Goal: Transaction & Acquisition: Purchase product/service

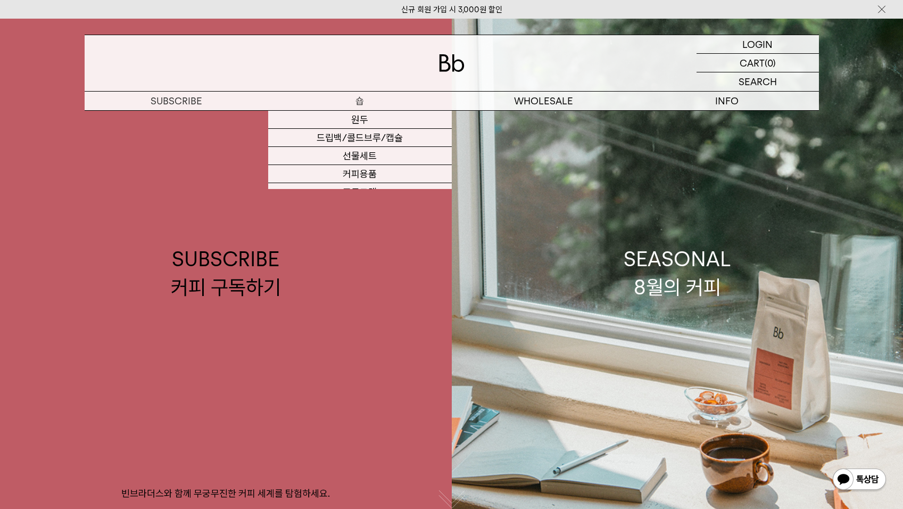
click at [356, 101] on p "숍" at bounding box center [360, 101] width 184 height 19
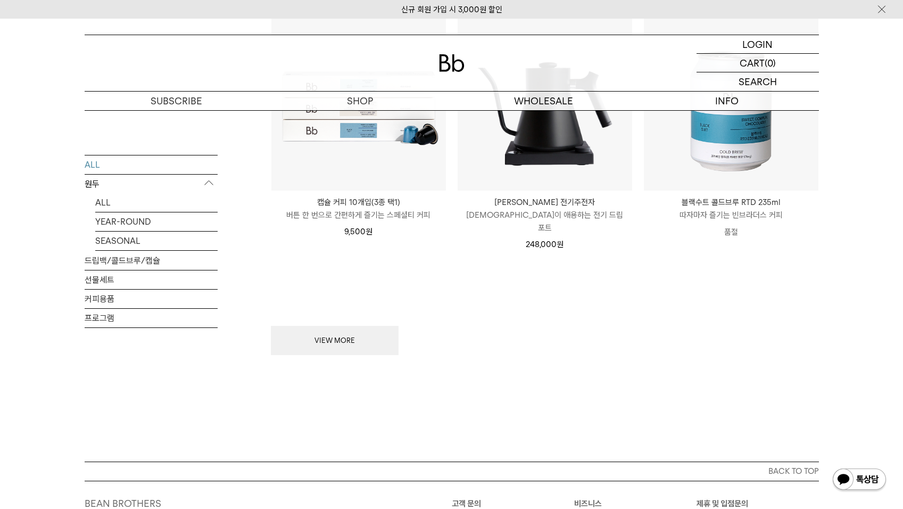
scroll to position [1384, 0]
click at [127, 220] on link "YEAR-ROUND" at bounding box center [156, 221] width 122 height 19
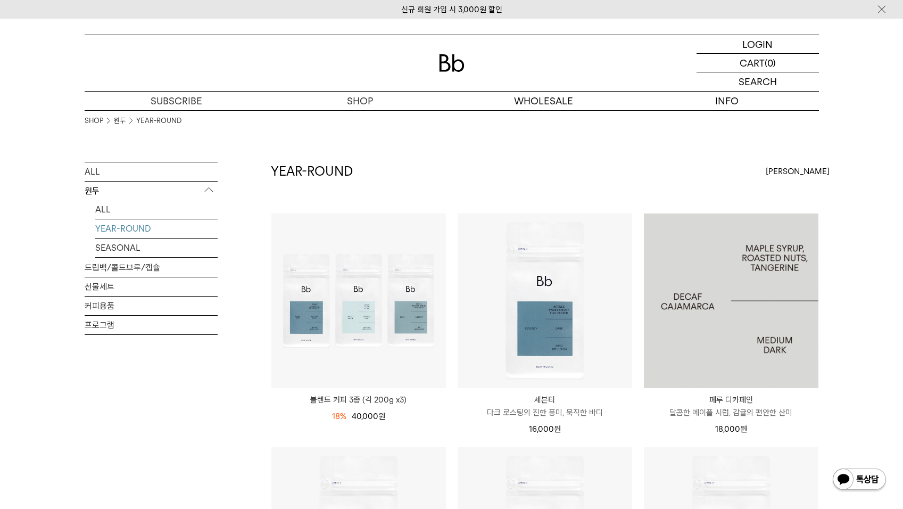
scroll to position [53, 0]
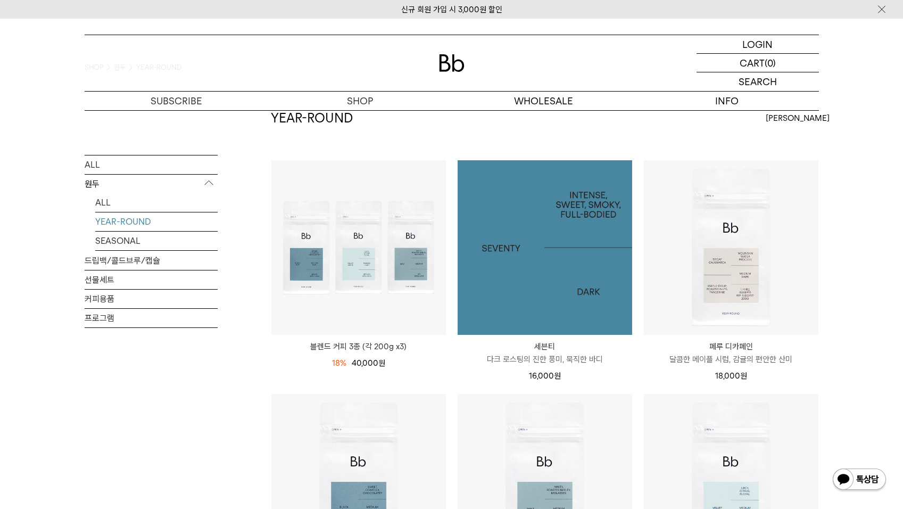
click at [543, 264] on img at bounding box center [545, 247] width 175 height 175
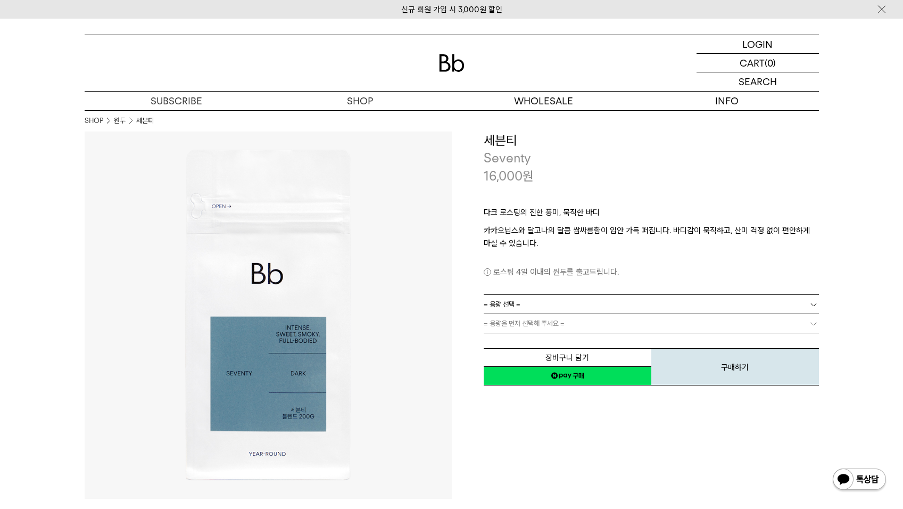
drag, startPoint x: 539, startPoint y: 223, endPoint x: 624, endPoint y: 235, distance: 86.0
click at [546, 224] on p "다크 로스팅의 진한 풍미, 묵직한 바디" at bounding box center [651, 215] width 335 height 18
click at [650, 242] on p "카카오닙스와 달고나의 달콤 쌉싸름함이 입안 가득 퍼집니다. 바디감이 묵직하고, 산미 걱정 없이 편안하게 마실 수 있습니다." at bounding box center [651, 237] width 335 height 26
click at [779, 247] on p "카카오닙스와 달고나의 달콤 쌉싸름함이 입안 가득 퍼집니다. 바디감이 묵직하고, 산미 걱정 없이 편안하게 마실 수 있습니다." at bounding box center [651, 237] width 335 height 26
click at [735, 228] on p "카카오닙스와 달고나의 달콤 쌉싸름함이 입안 가득 퍼집니다. 바디감이 묵직하고, 산미 걱정 없이 편안하게 마실 수 있습니다." at bounding box center [651, 237] width 335 height 26
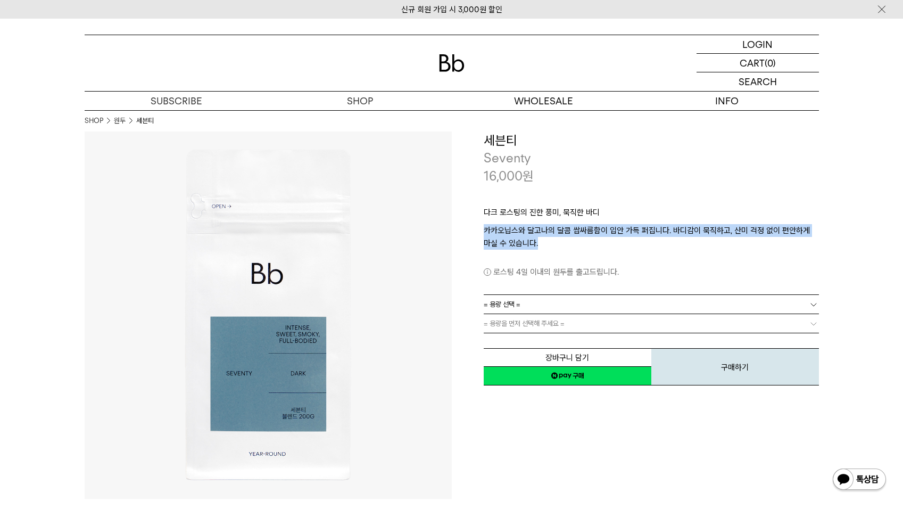
drag, startPoint x: 639, startPoint y: 222, endPoint x: 796, endPoint y: 243, distance: 158.4
click at [796, 243] on div "다크 로스팅의 진한 풍미, 묵직한 바디 카카오닙스와 달고나의 달콤 쌉싸름함이 입안 가득 퍼집니다. 바디감이 묵직하고, 산미 걱정 없이 편안하게…" at bounding box center [651, 240] width 335 height 110
click at [701, 248] on p "카카오닙스와 달고나의 달콤 쌉싸름함이 입안 가득 퍼집니다. 바디감이 묵직하고, 산미 걱정 없이 편안하게 마실 수 있습니다." at bounding box center [651, 237] width 335 height 26
